Goal: Check status: Check status

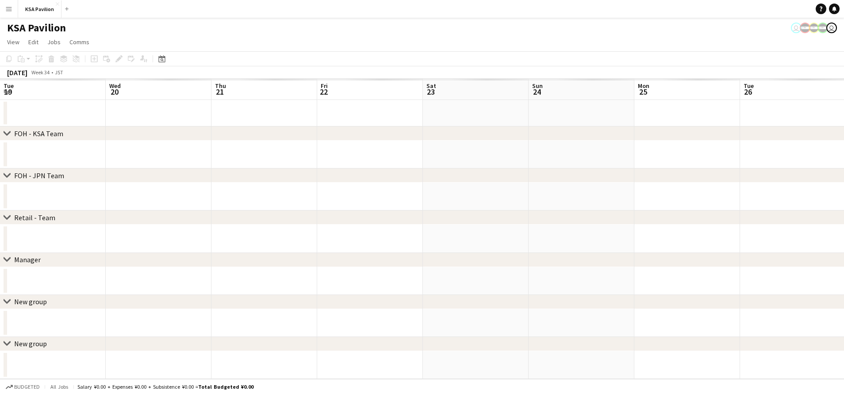
scroll to position [0, 192]
click at [9, 8] on app-icon "Menu" at bounding box center [8, 8] width 7 height 7
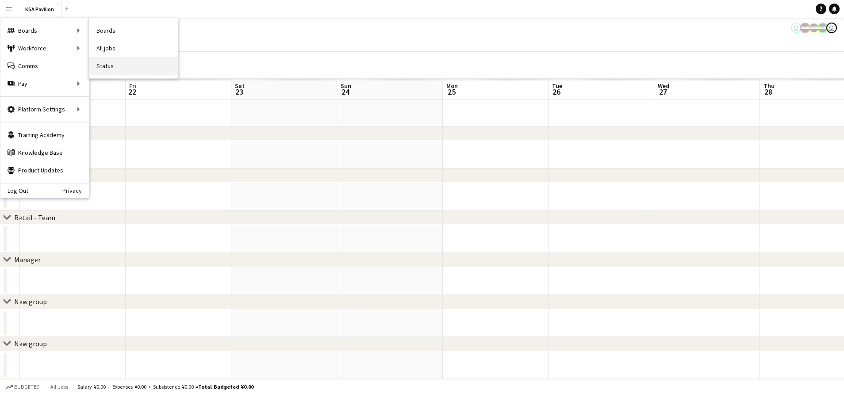
click at [116, 63] on link "Status" at bounding box center [133, 66] width 88 height 18
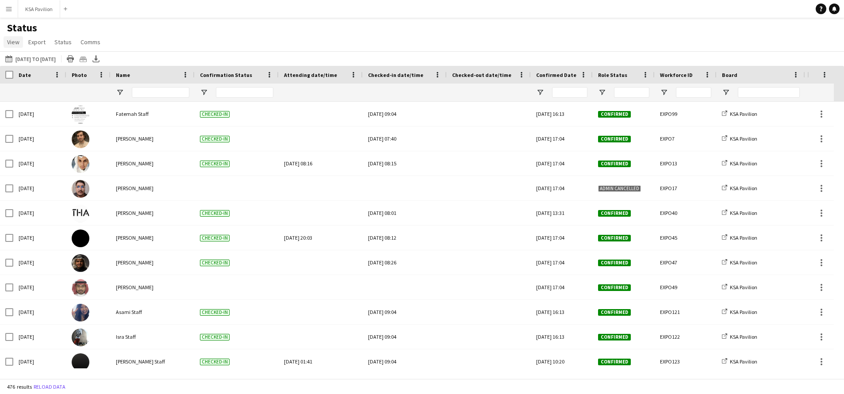
click at [16, 38] on span "View" at bounding box center [13, 42] width 12 height 8
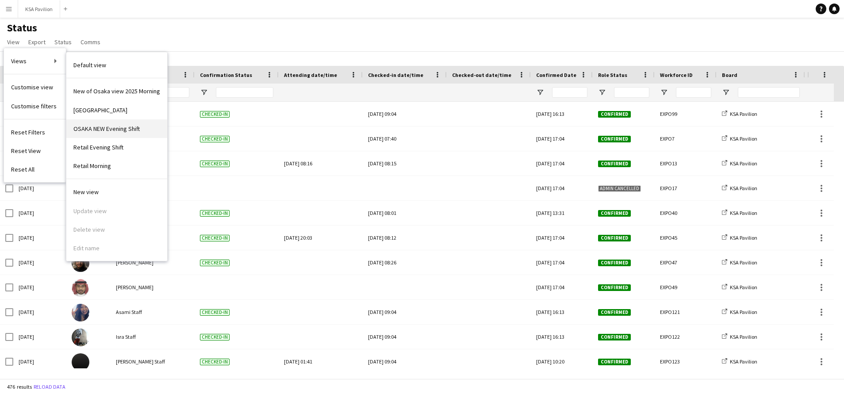
click at [124, 130] on span "OSAKA NEW Evening Shift" at bounding box center [106, 129] width 66 height 8
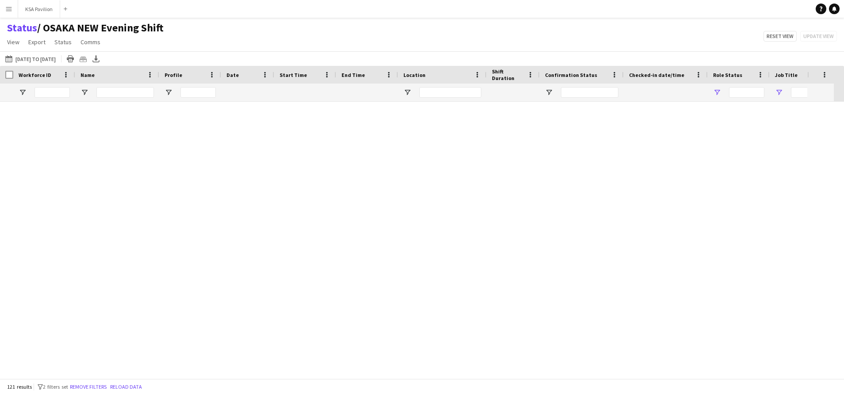
type input "**********"
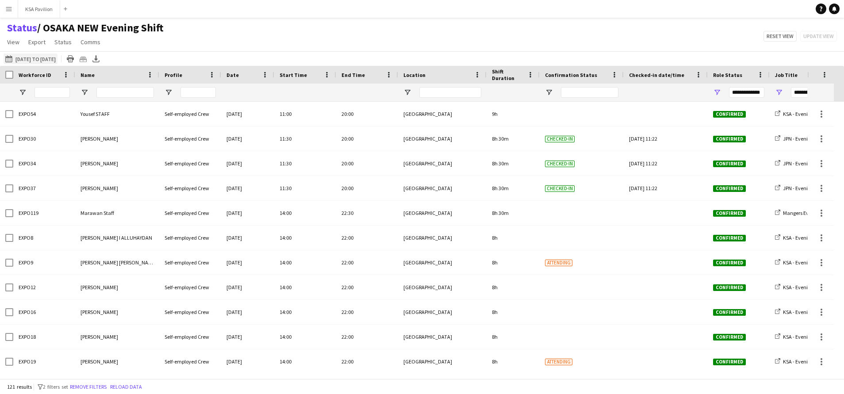
click at [31, 54] on button "[DATE] to [DATE] [DATE] to [DATE]" at bounding box center [31, 59] width 54 height 11
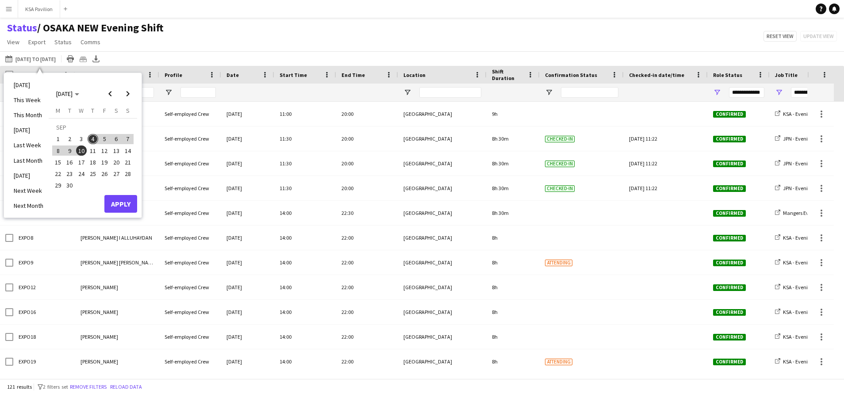
click at [92, 138] on span "4" at bounding box center [93, 139] width 11 height 11
click at [125, 196] on button "Apply" at bounding box center [120, 204] width 33 height 18
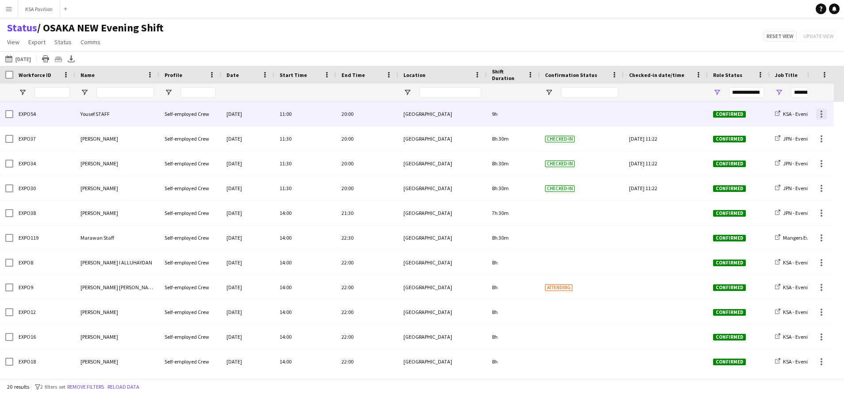
click at [823, 114] on div at bounding box center [821, 114] width 11 height 11
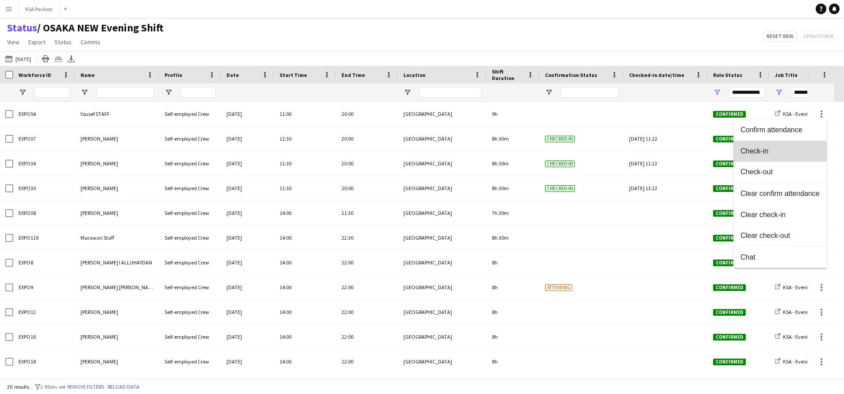
click at [803, 148] on span "Check-in" at bounding box center [779, 151] width 79 height 8
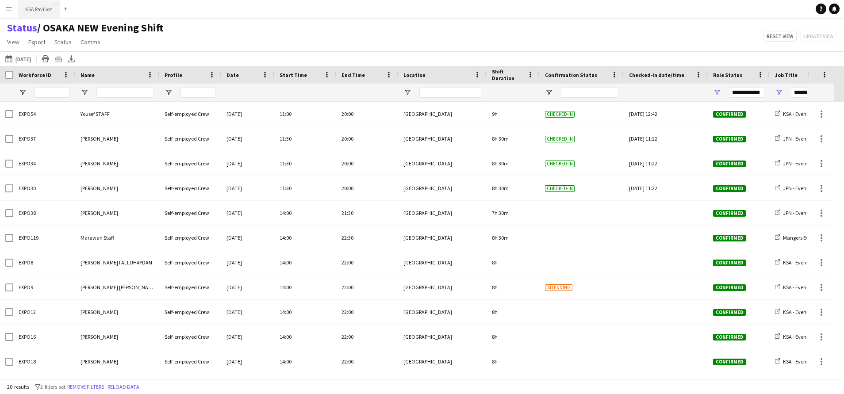
click at [38, 12] on button "KSA Pavilion Close" at bounding box center [39, 8] width 42 height 17
